Goal: Check status

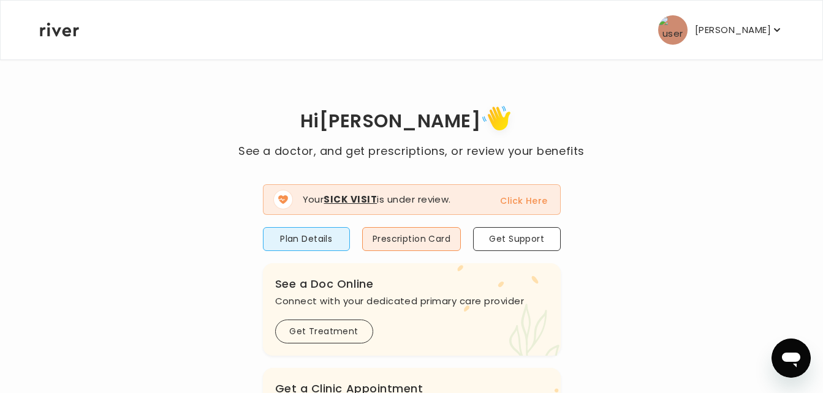
click at [536, 202] on button "Click Here" at bounding box center [523, 201] width 47 height 15
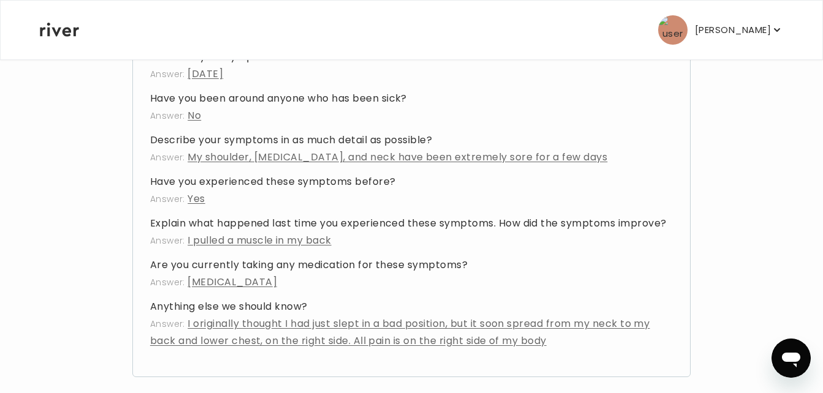
scroll to position [451, 0]
